Goal: Task Accomplishment & Management: Complete application form

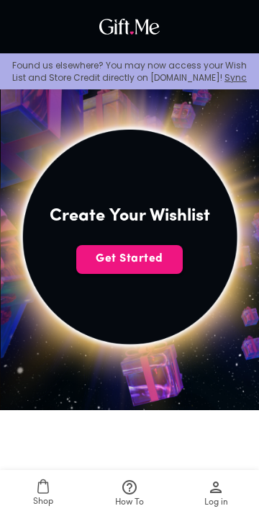
scroll to position [219, 0]
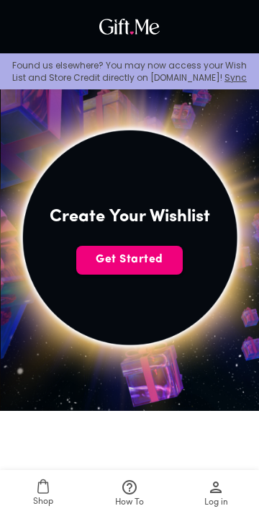
click at [140, 258] on span "Get Started" at bounding box center [129, 259] width 107 height 16
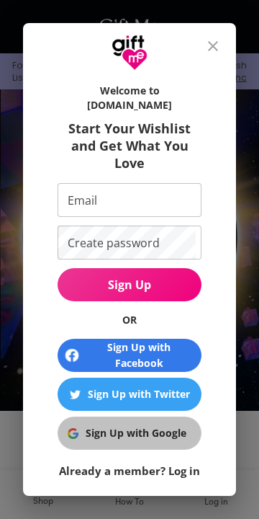
click at [177, 425] on div "Sign Up with Google" at bounding box center [136, 433] width 101 height 16
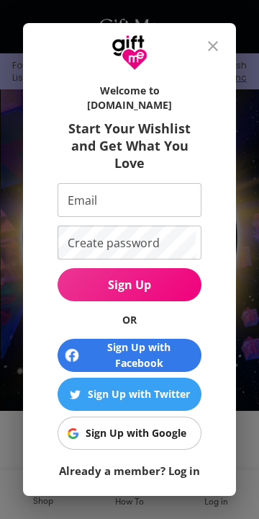
click at [158, 416] on button "Sign Up with Google" at bounding box center [130, 432] width 144 height 33
click at [219, 33] on button "close" at bounding box center [213, 46] width 35 height 35
click at [211, 50] on icon "close" at bounding box center [213, 45] width 17 height 17
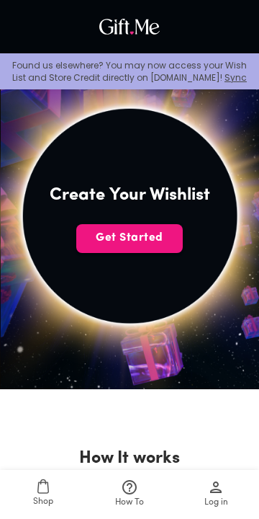
scroll to position [232, 0]
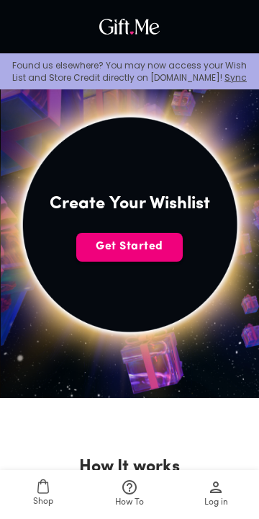
click at [145, 241] on span "Get Started" at bounding box center [129, 246] width 107 height 16
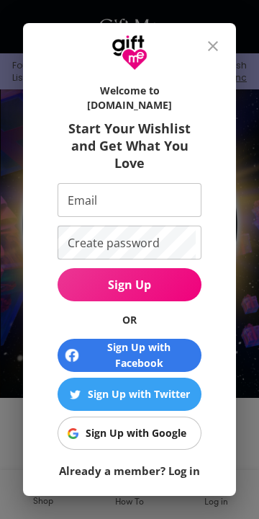
click at [163, 425] on div "Sign Up with Google" at bounding box center [136, 433] width 101 height 16
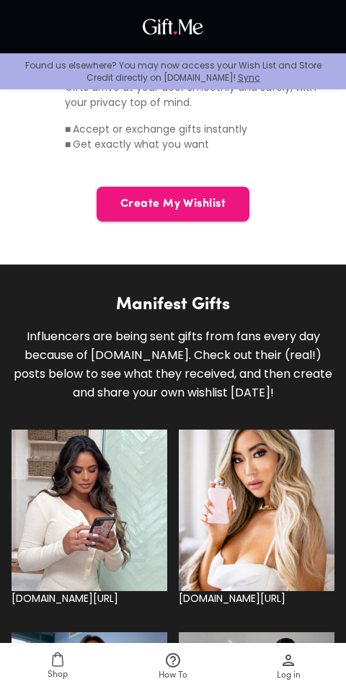
scroll to position [979, 0]
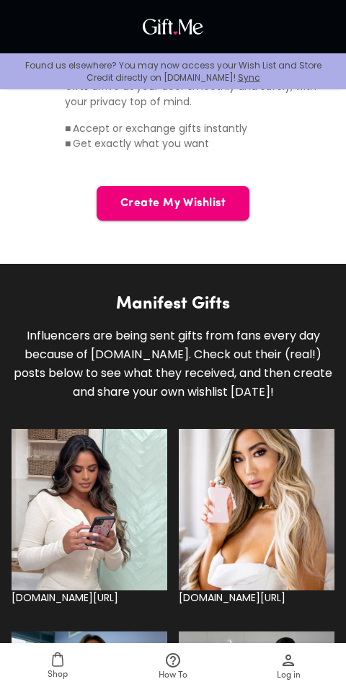
click at [215, 211] on button "Create My Wishlist" at bounding box center [173, 203] width 153 height 35
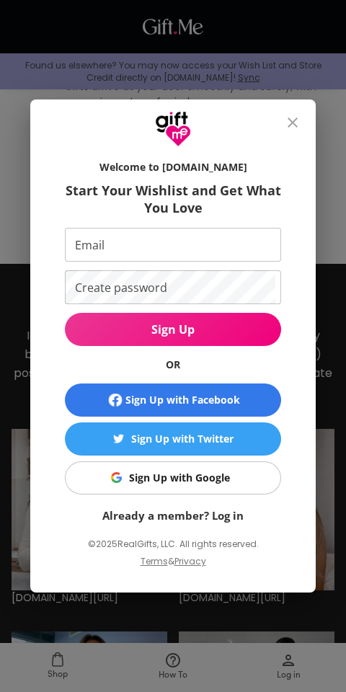
click at [247, 262] on input "Email" at bounding box center [170, 245] width 210 height 34
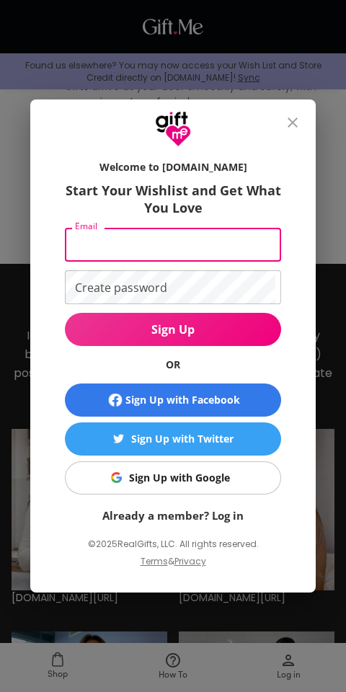
type input "a"
click at [241, 486] on span "Sign Up with Google" at bounding box center [170, 478] width 198 height 16
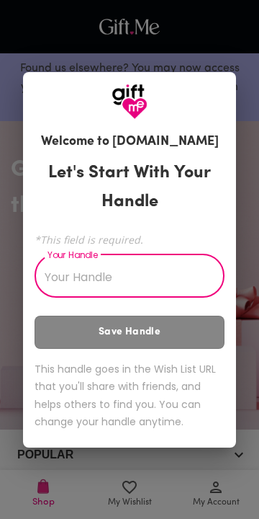
click at [179, 272] on input "Your Handle" at bounding box center [122, 277] width 174 height 40
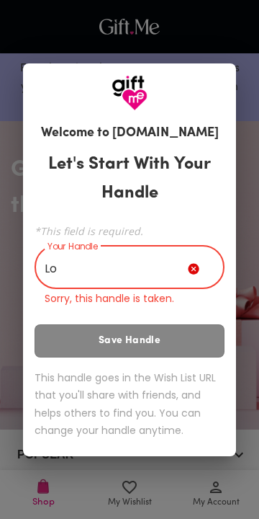
type input "L"
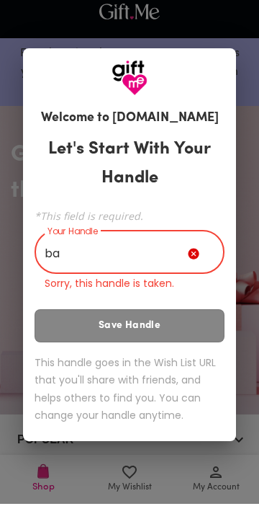
type input "b"
type input "B"
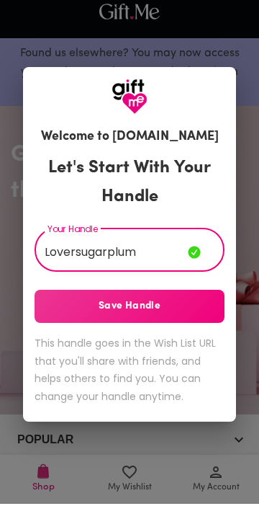
type input "Loversugarplum"
click at [63, 329] on span "Save Handle" at bounding box center [130, 321] width 190 height 16
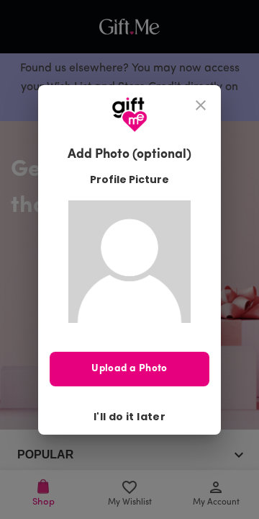
click at [146, 424] on span "I'll do it later" at bounding box center [130, 416] width 72 height 16
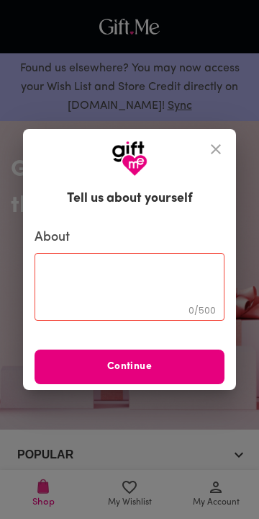
click at [85, 295] on textarea at bounding box center [130, 287] width 170 height 41
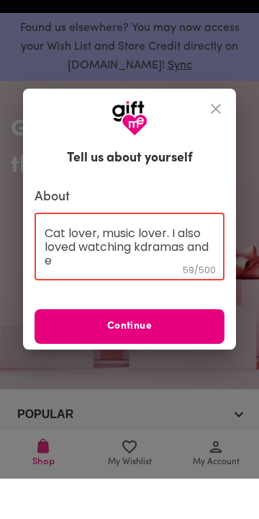
scroll to position [1, 0]
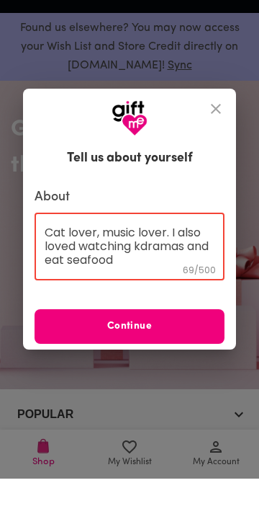
type textarea "Cat lover, music lover. I also loved watching kdramas and eat seafood"
click at [209, 375] on span "Continue" at bounding box center [130, 367] width 190 height 16
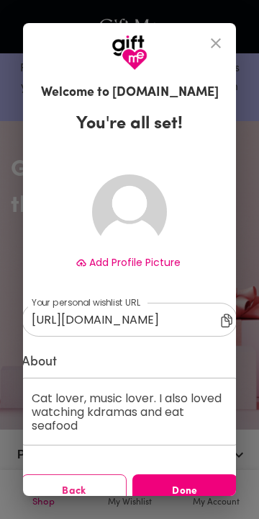
click at [199, 499] on span "Done" at bounding box center [185, 491] width 105 height 16
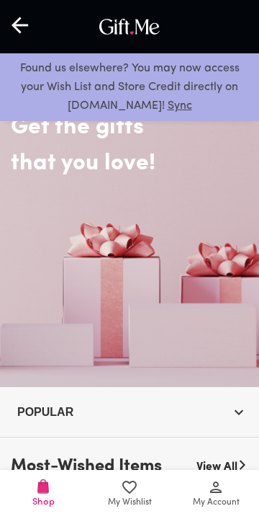
scroll to position [43, 0]
click at [237, 413] on icon "button" at bounding box center [239, 411] width 17 height 17
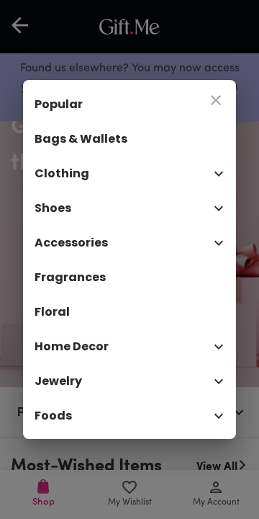
click at [228, 115] on button "close" at bounding box center [216, 100] width 35 height 35
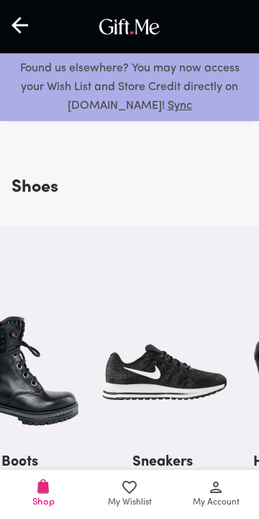
scroll to position [1343, 0]
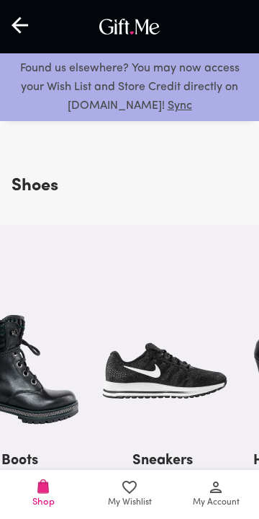
click at [231, 509] on span "My Account" at bounding box center [216, 493] width 69 height 31
